Goal: Find specific page/section

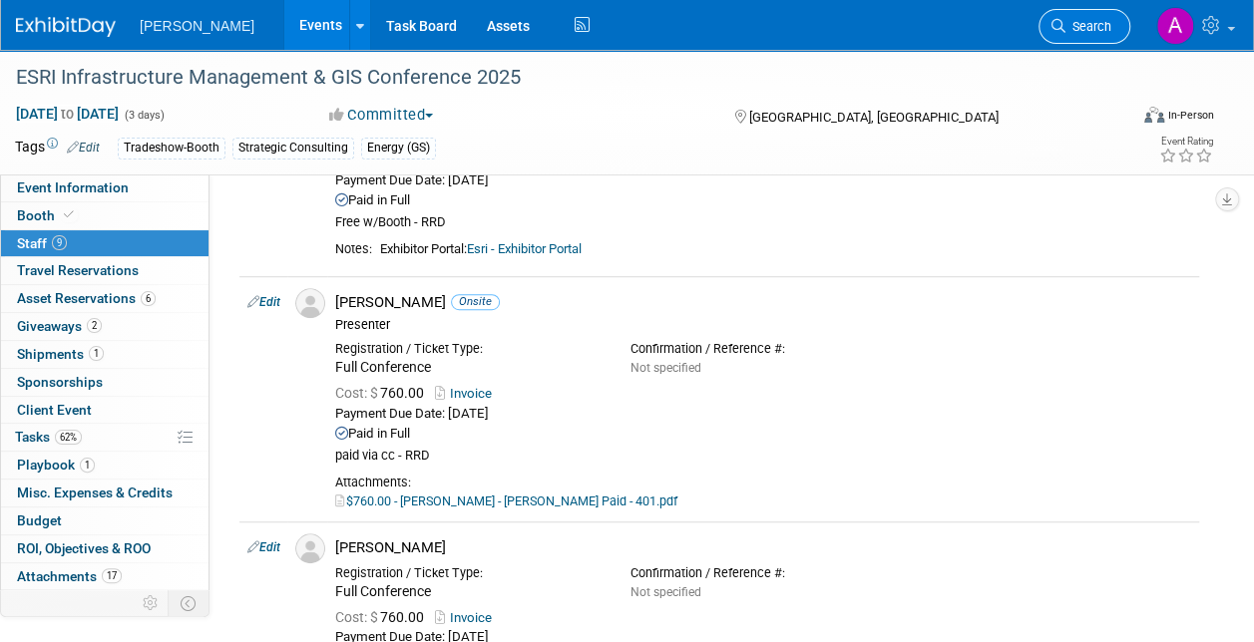
click at [1074, 24] on span "Search" at bounding box center [1088, 26] width 46 height 15
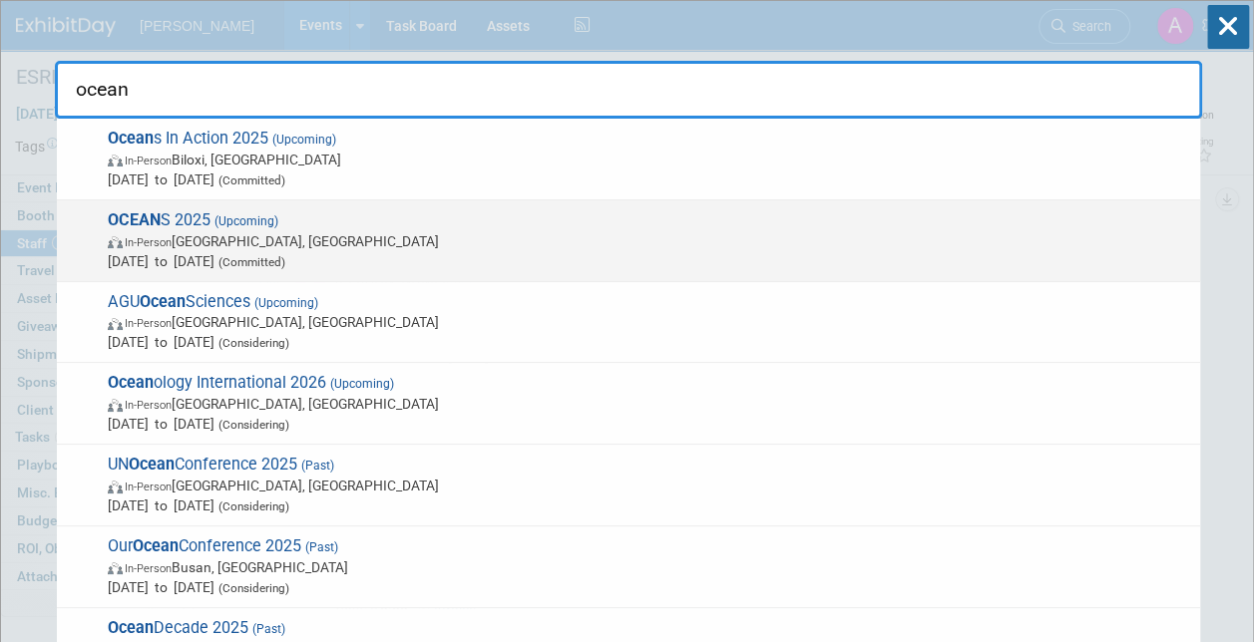
type input "ocean"
click at [164, 249] on span "In-Person [GEOGRAPHIC_DATA], [GEOGRAPHIC_DATA]" at bounding box center [649, 241] width 1082 height 20
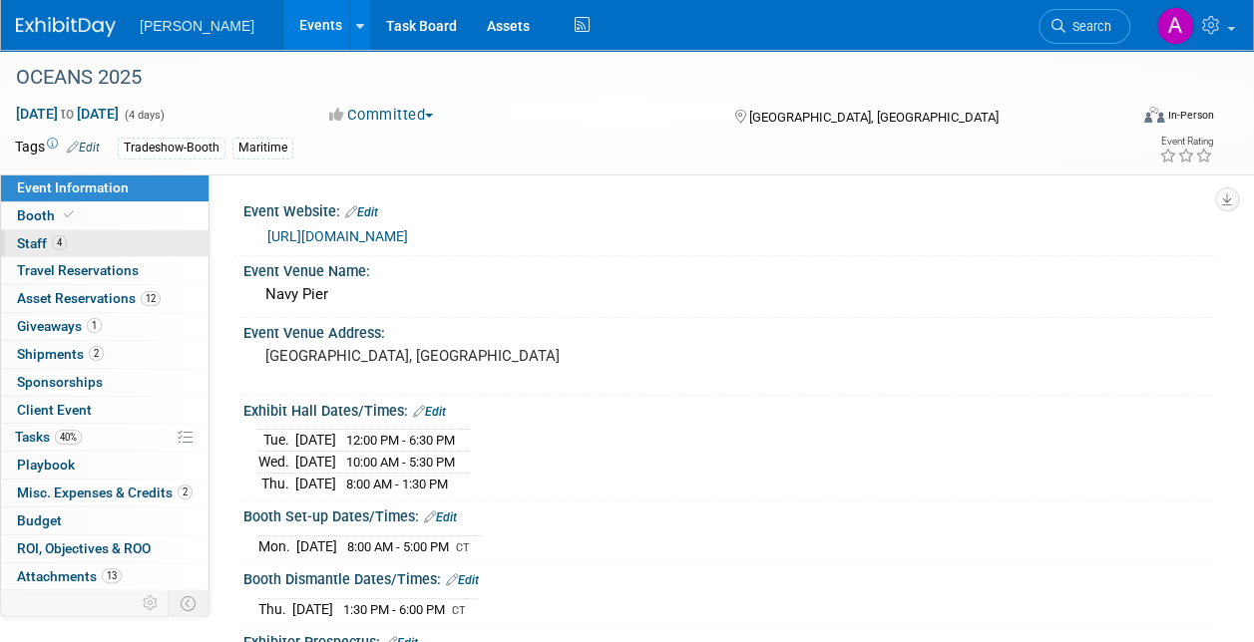
click at [38, 238] on span "Staff 4" at bounding box center [42, 243] width 50 height 16
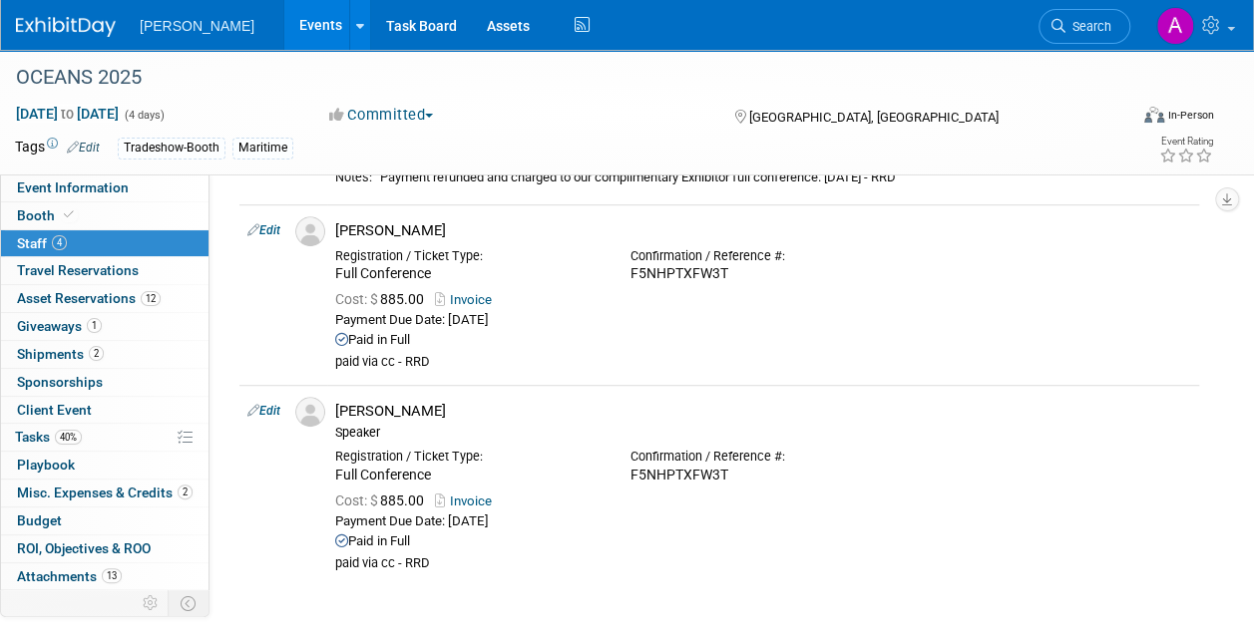
scroll to position [499, 0]
